Goal: Check status: Check status

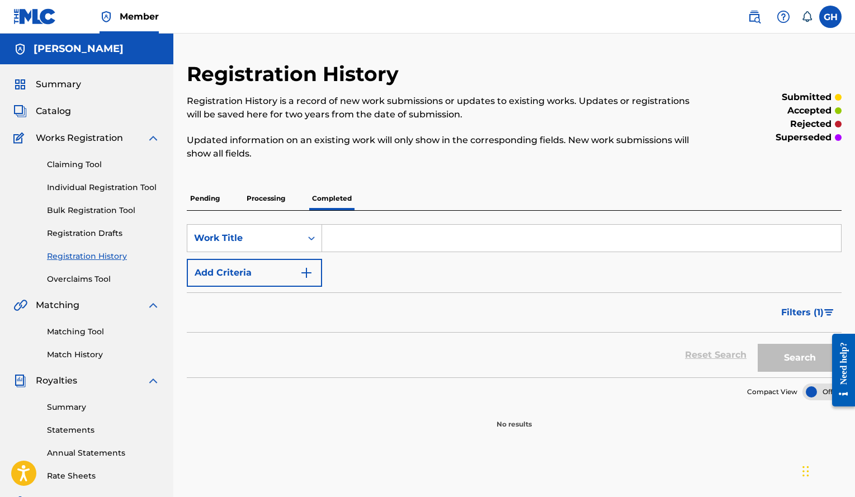
drag, startPoint x: 0, startPoint y: 0, endPoint x: 35, endPoint y: 17, distance: 38.5
click at [35, 17] on img at bounding box center [34, 16] width 43 height 16
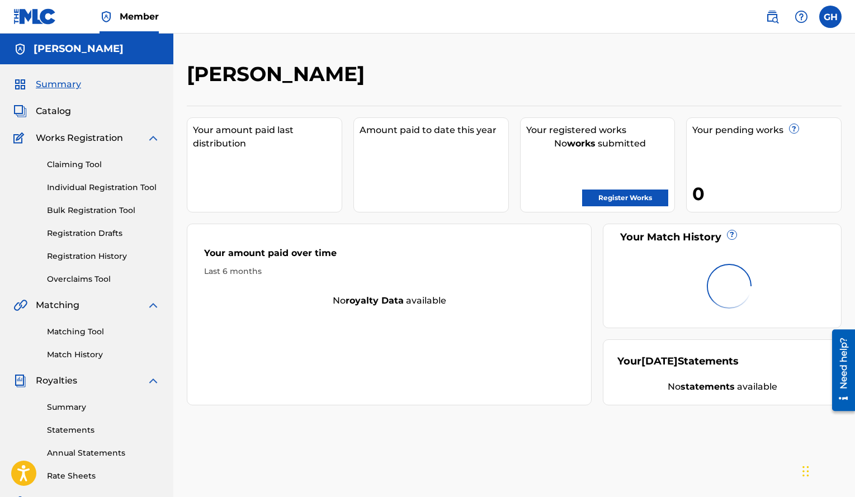
click at [85, 258] on link "Registration History" at bounding box center [103, 257] width 113 height 12
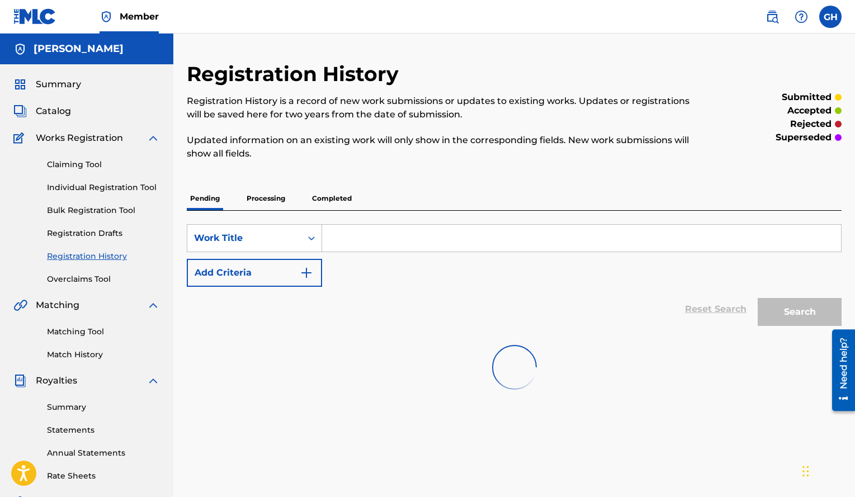
click at [273, 200] on p "Processing" at bounding box center [265, 198] width 45 height 23
click at [346, 203] on p "Completed" at bounding box center [332, 198] width 46 height 23
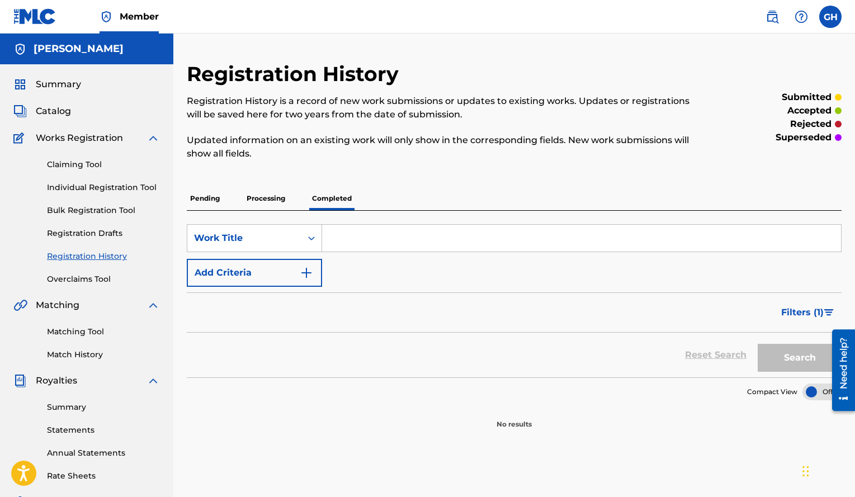
click at [261, 192] on p "Processing" at bounding box center [265, 198] width 45 height 23
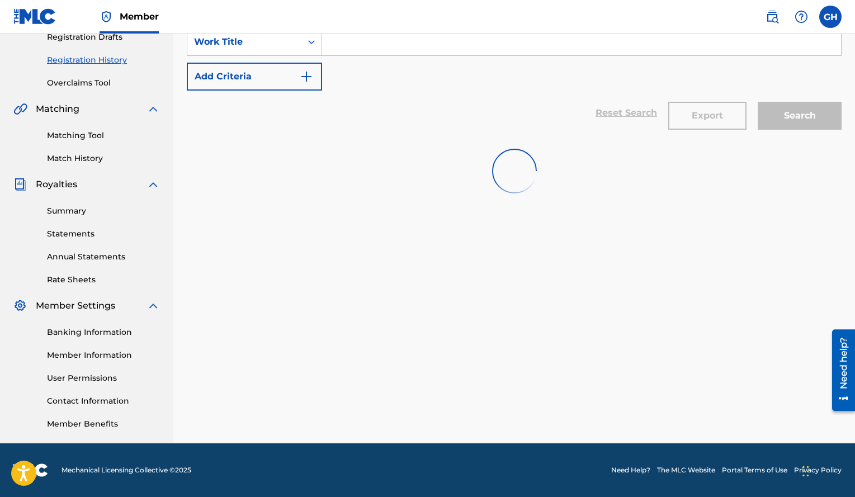
click at [431, 381] on div "Registration History Registration History is a record of new work submissions o…" at bounding box center [514, 154] width 682 height 578
